Goal: Check status

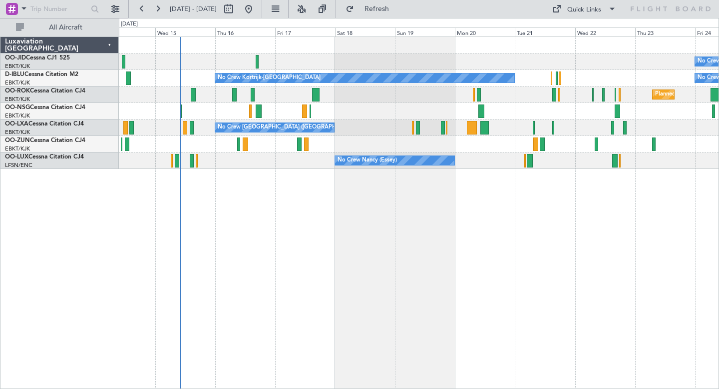
click at [404, 112] on div at bounding box center [419, 111] width 600 height 16
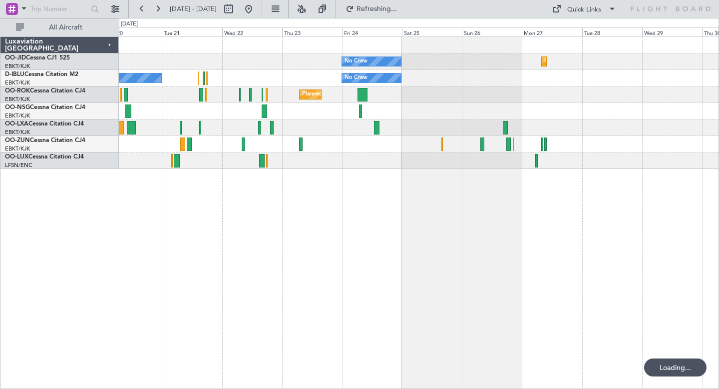
click at [349, 188] on div "No Crew Planned Maint [GEOGRAPHIC_DATA]-[GEOGRAPHIC_DATA] No Crew Kortrijk-[GEO…" at bounding box center [419, 212] width 600 height 352
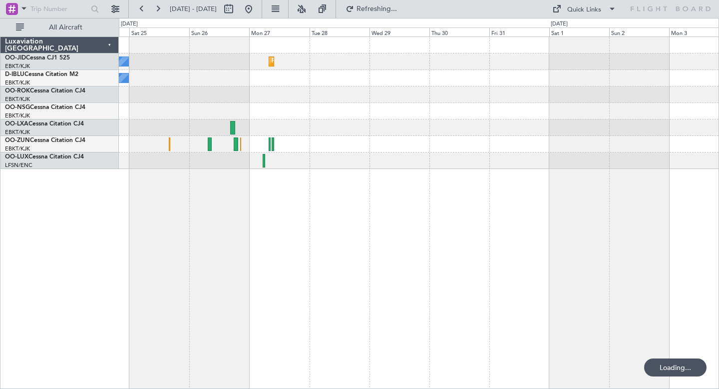
click at [371, 250] on div "No Crew Planned Maint [GEOGRAPHIC_DATA]-[GEOGRAPHIC_DATA] No Crew Planned Maint…" at bounding box center [419, 212] width 600 height 352
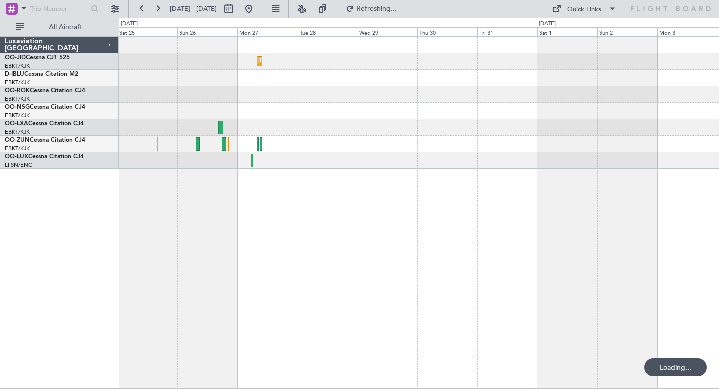
click at [409, 248] on div "Planned Maint Kortrijk-[GEOGRAPHIC_DATA] No Crew No Crew Planned Maint [GEOGRAP…" at bounding box center [419, 212] width 600 height 352
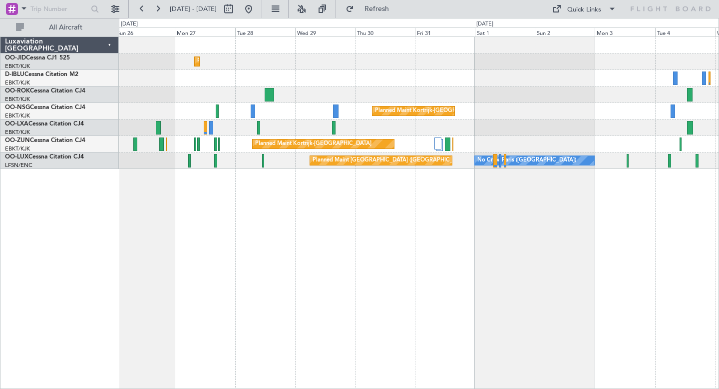
click at [573, 229] on div "Planned Maint Kortrijk-[GEOGRAPHIC_DATA] No Crew No Crew Planned Maint [GEOGRAP…" at bounding box center [419, 212] width 600 height 352
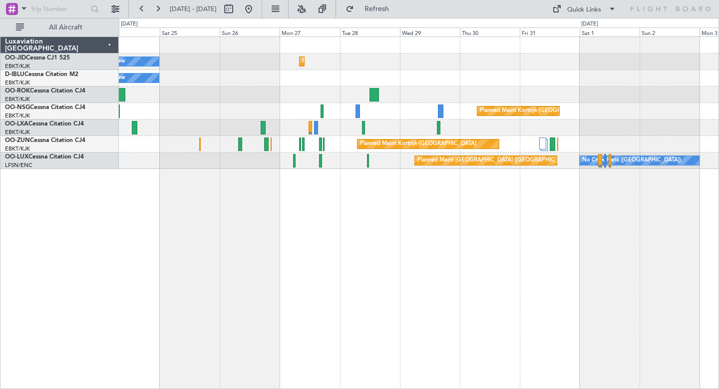
click at [693, 241] on div "Planned Maint Kortrijk-[GEOGRAPHIC_DATA] No Crew No Crew Planned Maint [GEOGRAP…" at bounding box center [419, 212] width 600 height 352
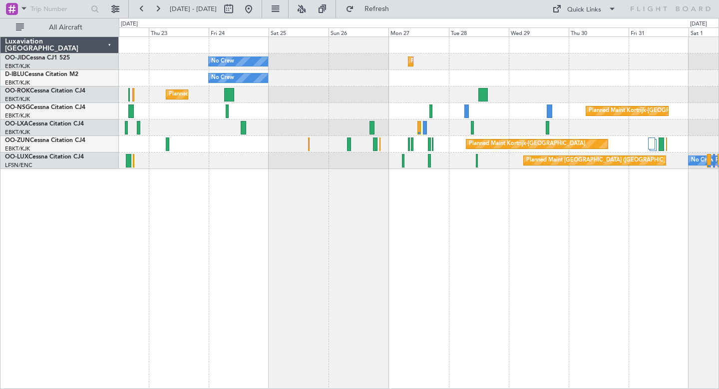
click at [385, 72] on div "No Crew No Crew Kortrijk-[GEOGRAPHIC_DATA]" at bounding box center [419, 78] width 600 height 16
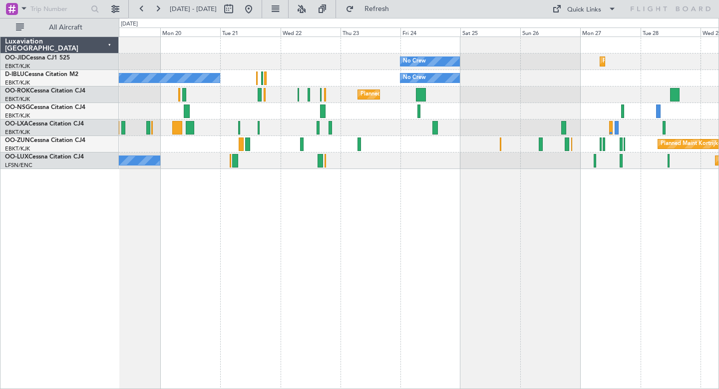
click at [470, 249] on div "Planned Maint Kortrijk-[GEOGRAPHIC_DATA] No Crew No Crew No Crew Kortrijk-[GEOG…" at bounding box center [419, 212] width 600 height 352
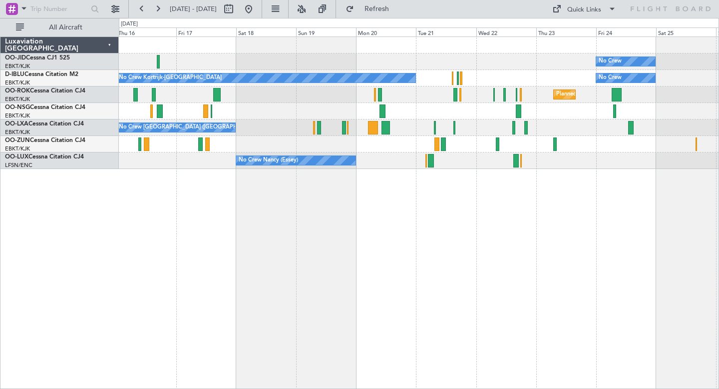
click at [429, 237] on div "No Crew Planned Maint [GEOGRAPHIC_DATA]-[GEOGRAPHIC_DATA] No Crew No Crew Kortr…" at bounding box center [419, 212] width 600 height 352
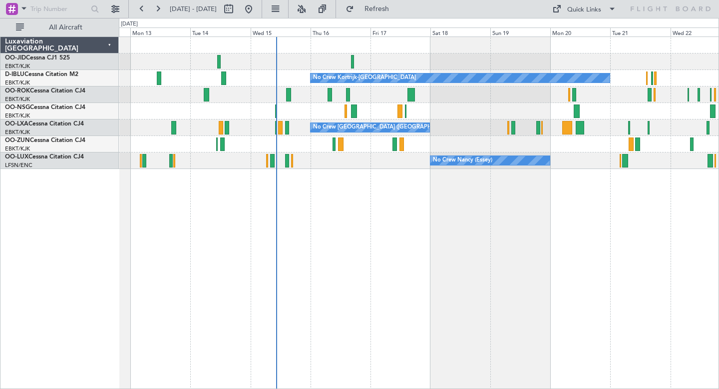
click at [406, 255] on div "No Crew No Crew Kortrijk-[GEOGRAPHIC_DATA] Owner [GEOGRAPHIC_DATA]-[GEOGRAPHIC_…" at bounding box center [419, 212] width 600 height 352
